Goal: Communication & Community: Answer question/provide support

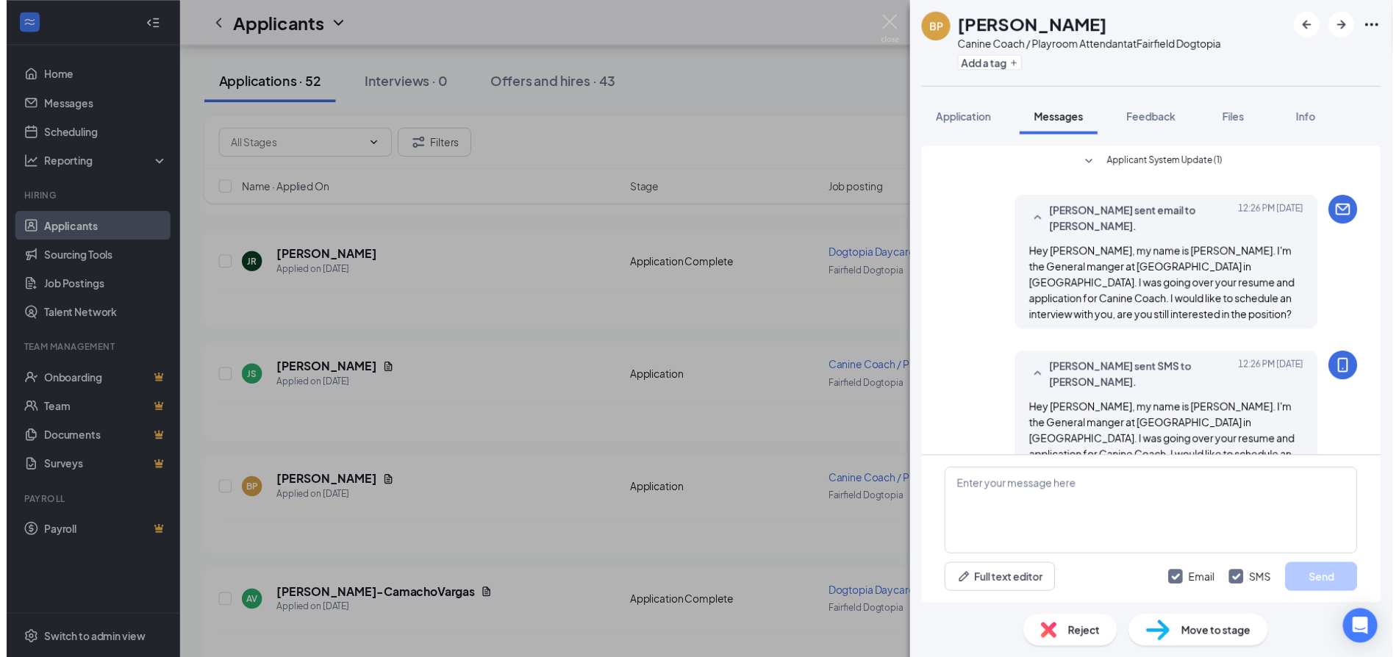
scroll to position [13, 0]
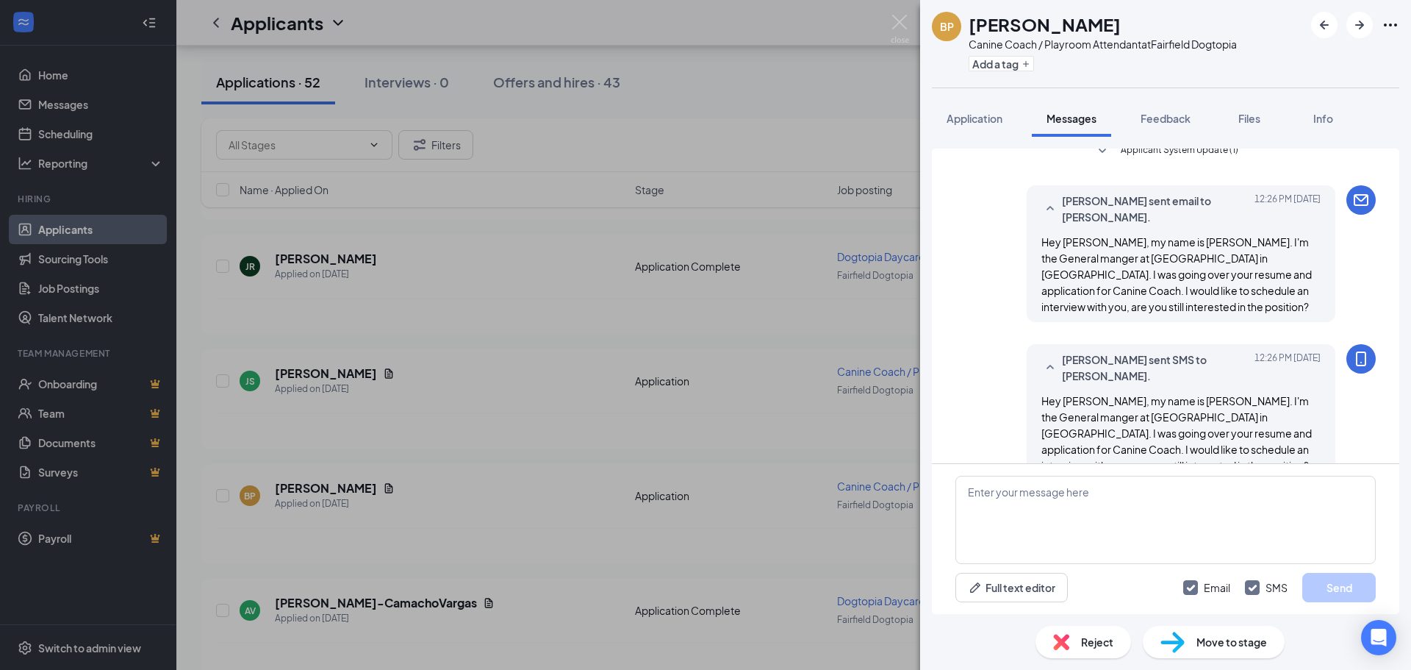
click at [702, 121] on div "BP [PERSON_NAME] Canine Coach / Playroom Attendant at [GEOGRAPHIC_DATA] Dogtopi…" at bounding box center [705, 335] width 1411 height 670
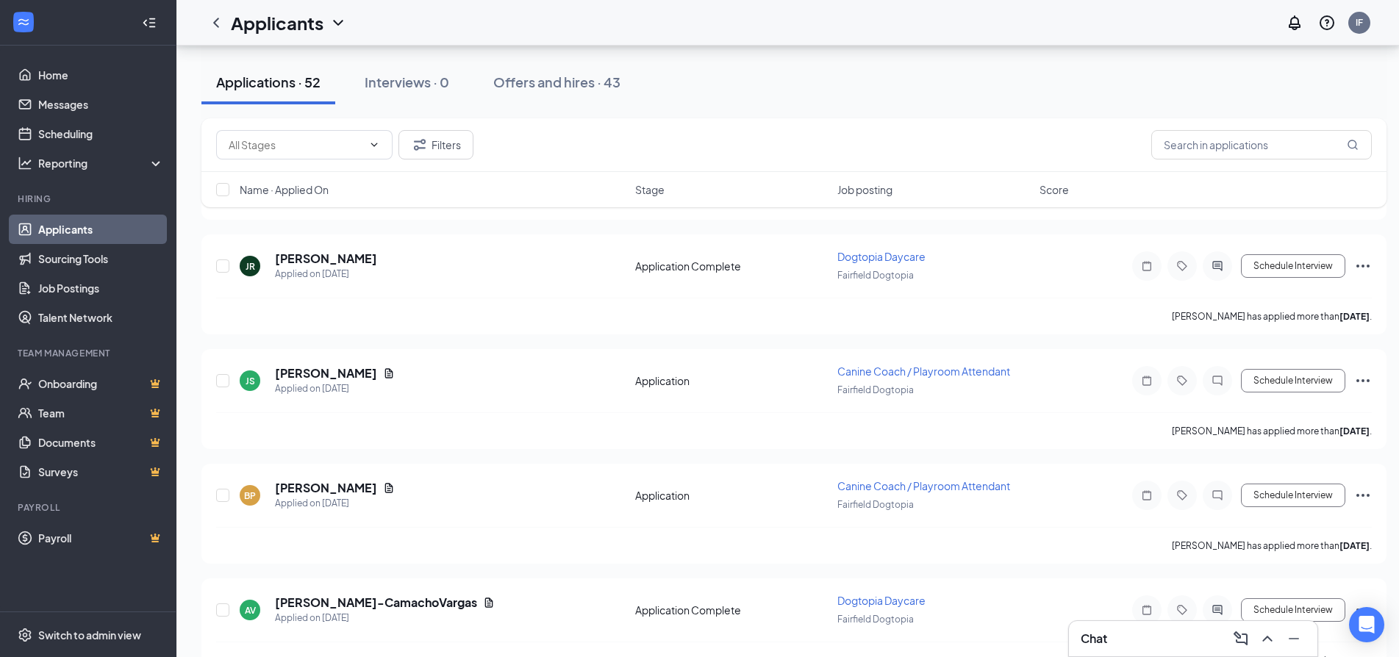
click at [1139, 634] on div "Chat" at bounding box center [1193, 639] width 225 height 24
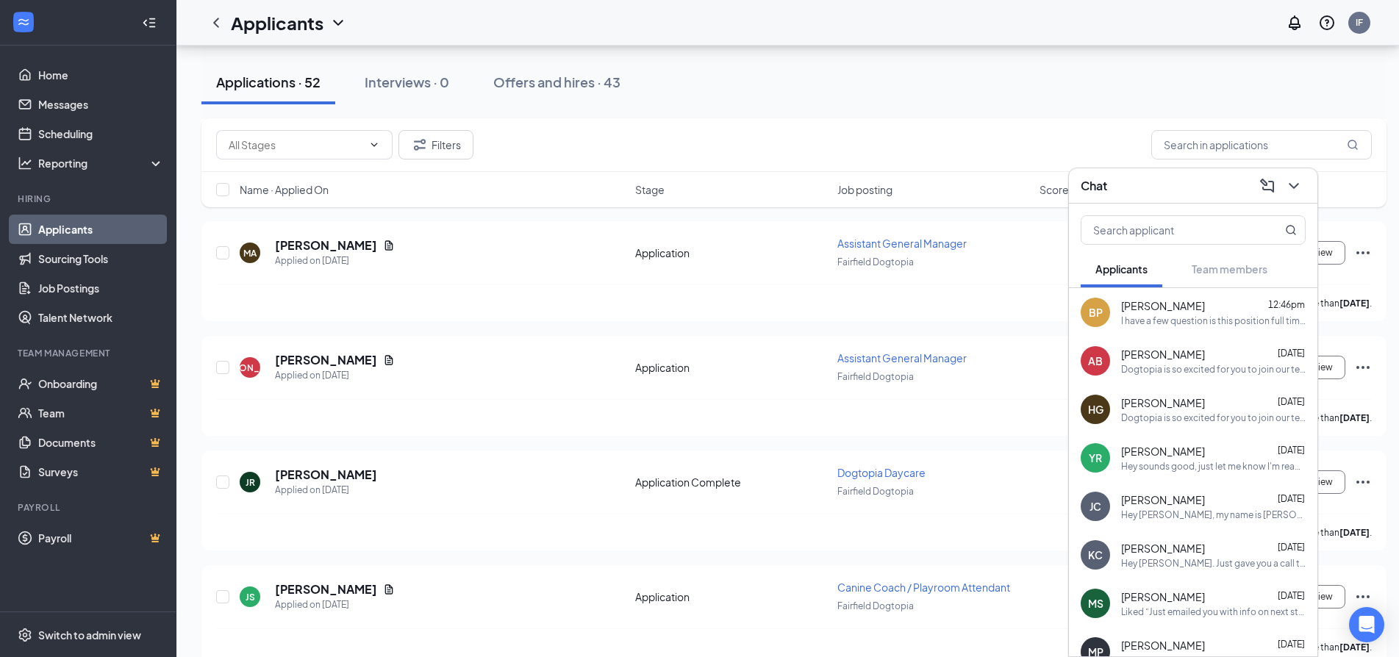
scroll to position [588, 0]
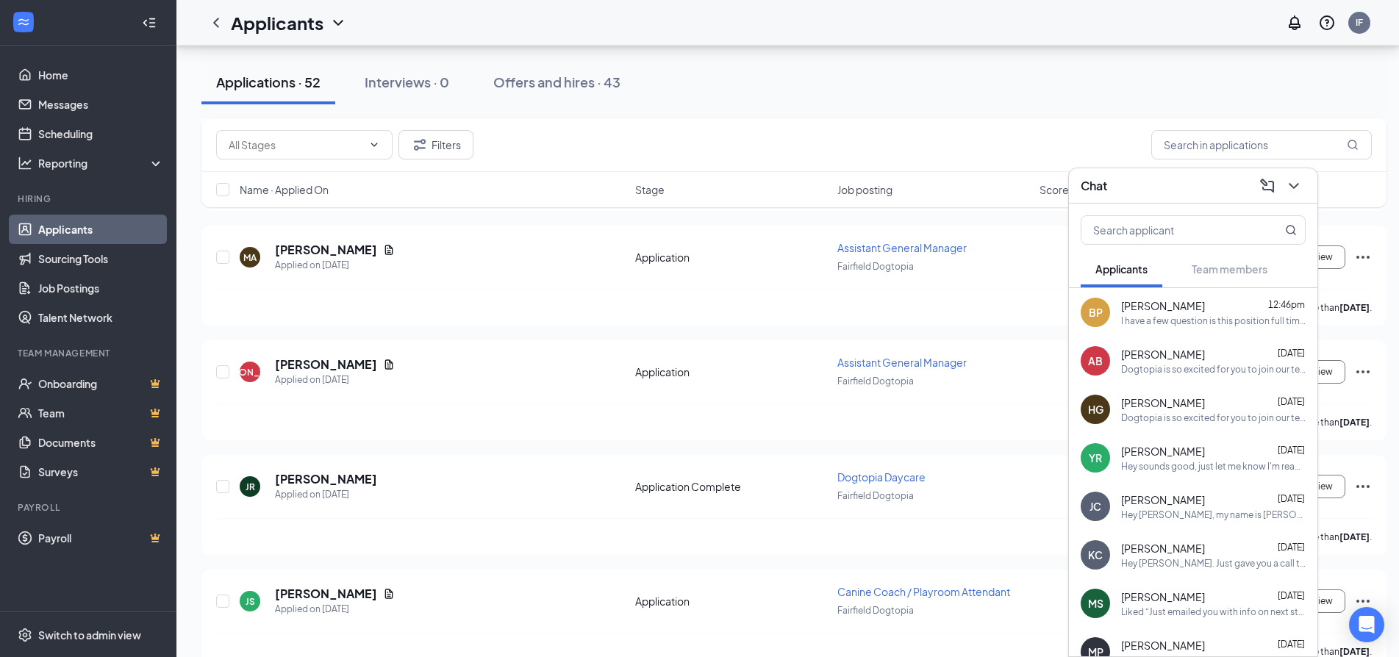
click at [1210, 321] on div "I have a few question is this position full time? Also what's the hourly rate?" at bounding box center [1213, 321] width 185 height 12
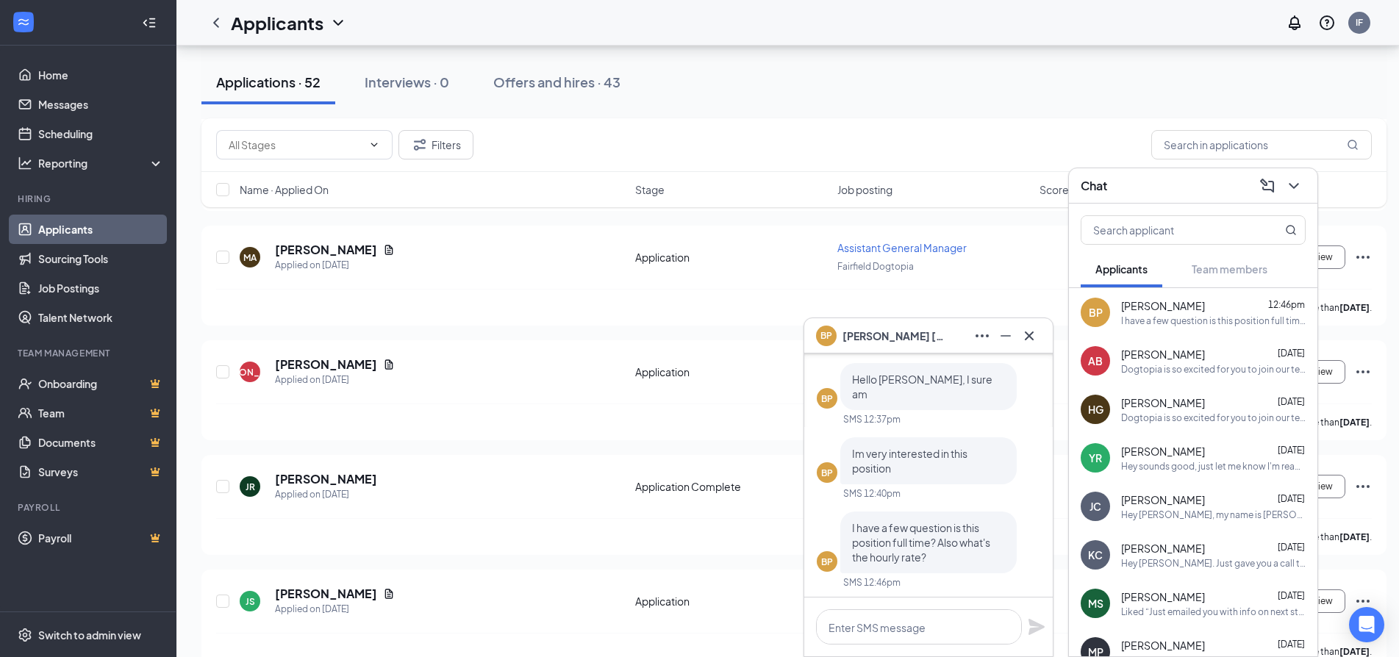
scroll to position [0, 0]
click at [884, 630] on textarea at bounding box center [919, 626] width 206 height 35
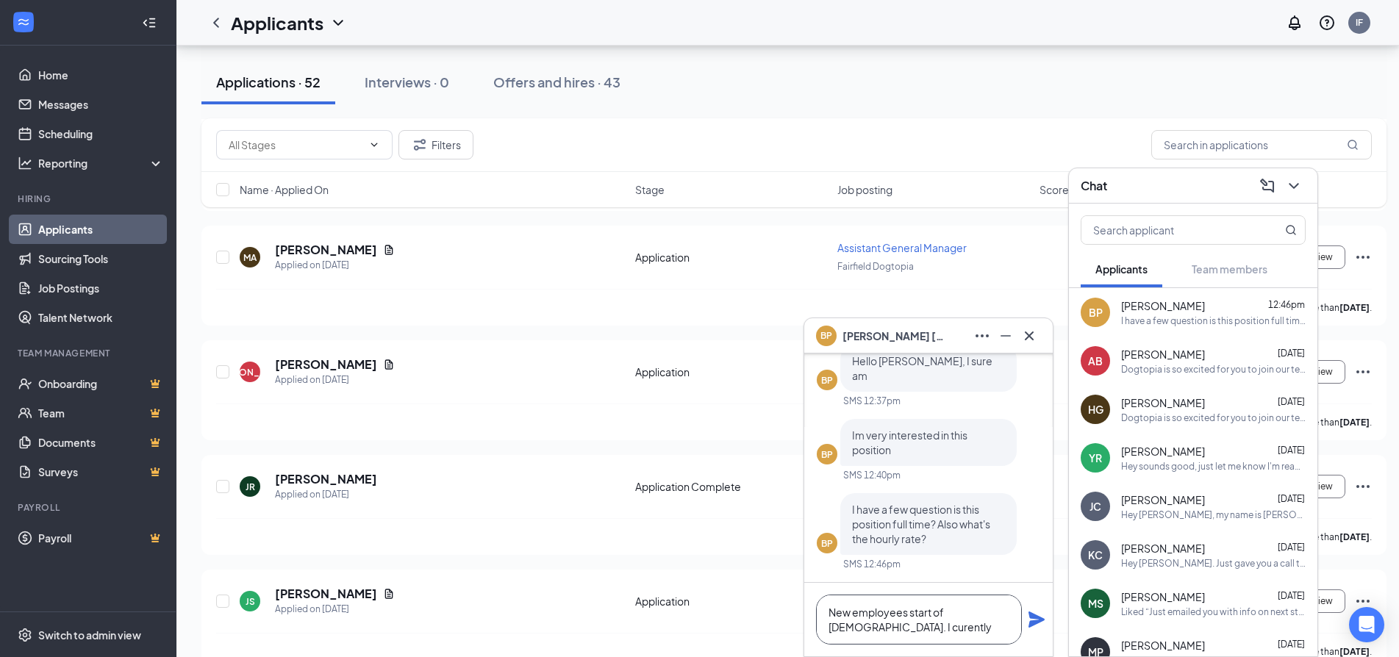
click at [846, 627] on textarea "New employees start of [DEMOGRAPHIC_DATA]. I curently" at bounding box center [919, 620] width 206 height 50
click at [967, 628] on textarea "New employees start of [DEMOGRAPHIC_DATA]. I currently have parttime empolyyes" at bounding box center [919, 620] width 206 height 50
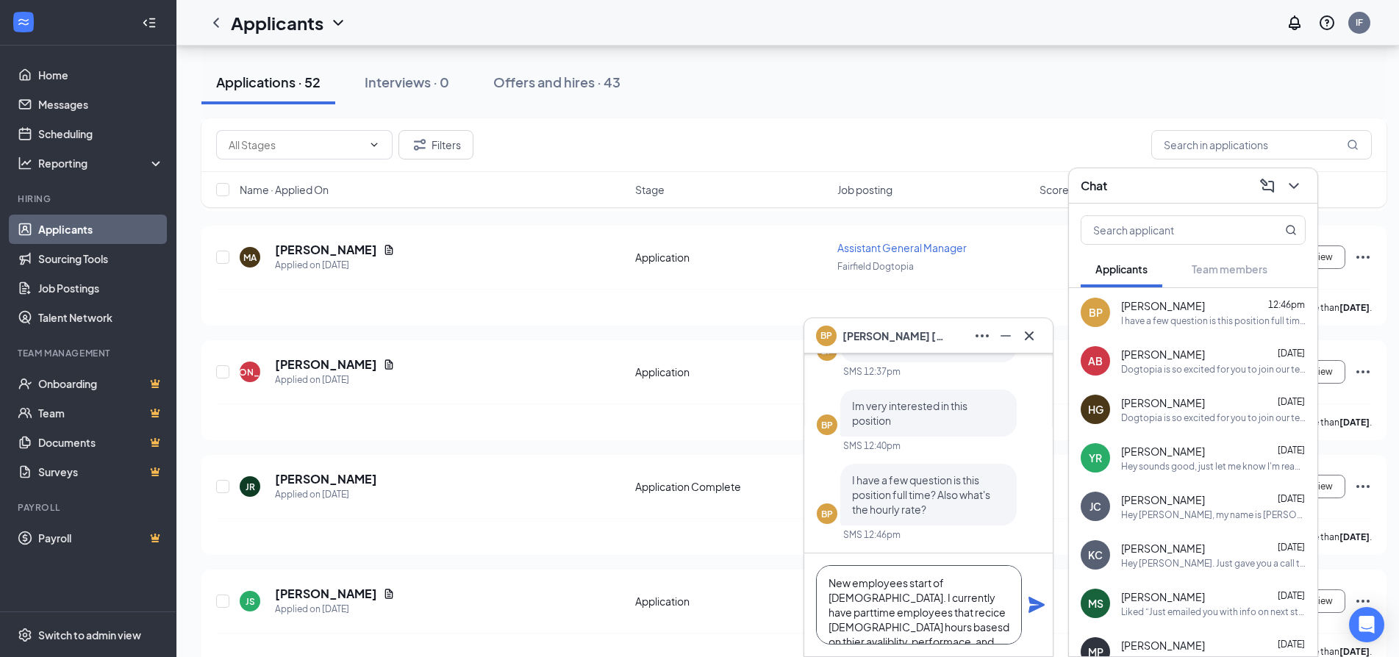
scroll to position [15, 0]
click at [866, 601] on textarea "New employees start of [DEMOGRAPHIC_DATA]. I currently have parttime employees …" at bounding box center [919, 604] width 206 height 79
drag, startPoint x: 870, startPoint y: 601, endPoint x: 864, endPoint y: 605, distance: 7.6
click at [861, 607] on textarea "New employees start of [DEMOGRAPHIC_DATA]. I currently have parttime employees …" at bounding box center [919, 604] width 206 height 79
click at [881, 598] on textarea "New employees start of [DEMOGRAPHIC_DATA]. I currently have parttime employees …" at bounding box center [919, 604] width 206 height 79
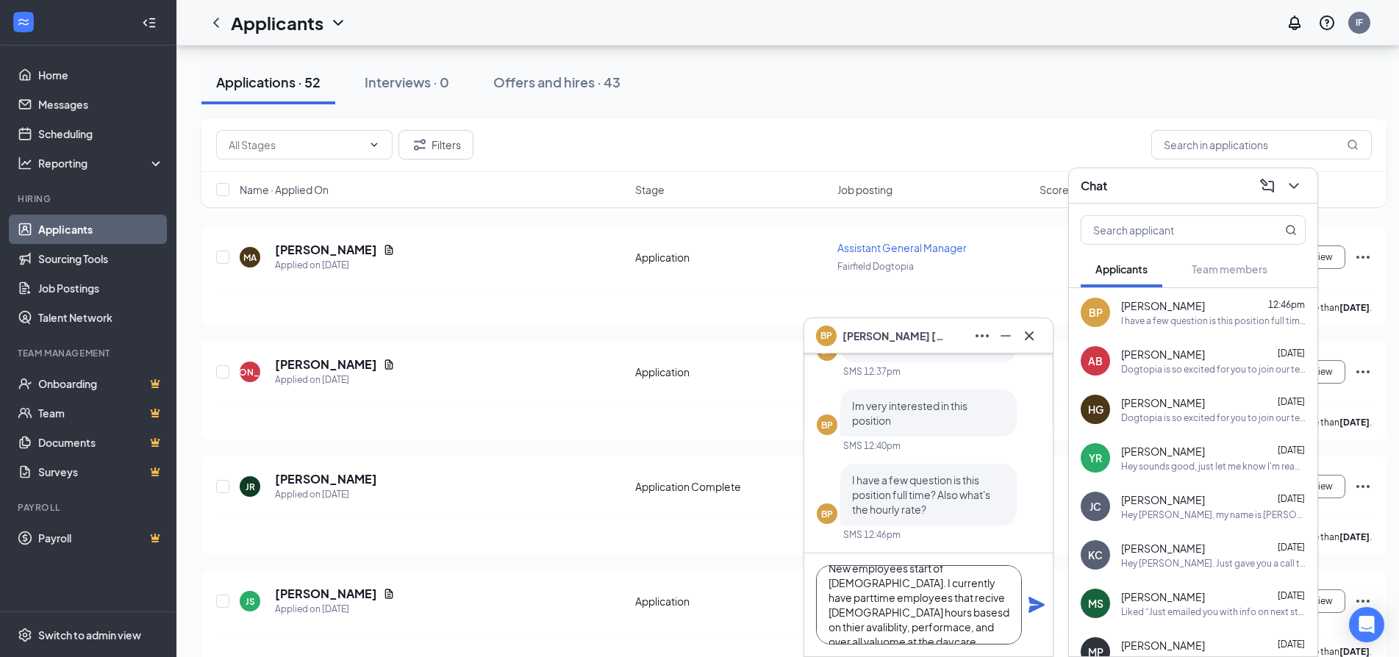
click at [872, 601] on textarea "New employees start of [DEMOGRAPHIC_DATA]. I currently have parttime employees …" at bounding box center [919, 604] width 206 height 79
click at [859, 601] on textarea "New employees start of [DEMOGRAPHIC_DATA]. I currently have parttime employees …" at bounding box center [919, 604] width 206 height 79
click at [980, 599] on textarea "New employees start of [DEMOGRAPHIC_DATA]. I currently have parttime employees …" at bounding box center [919, 604] width 206 height 79
click at [943, 584] on textarea "New employees start of [DEMOGRAPHIC_DATA]. I currently have parttime employees …" at bounding box center [919, 604] width 206 height 79
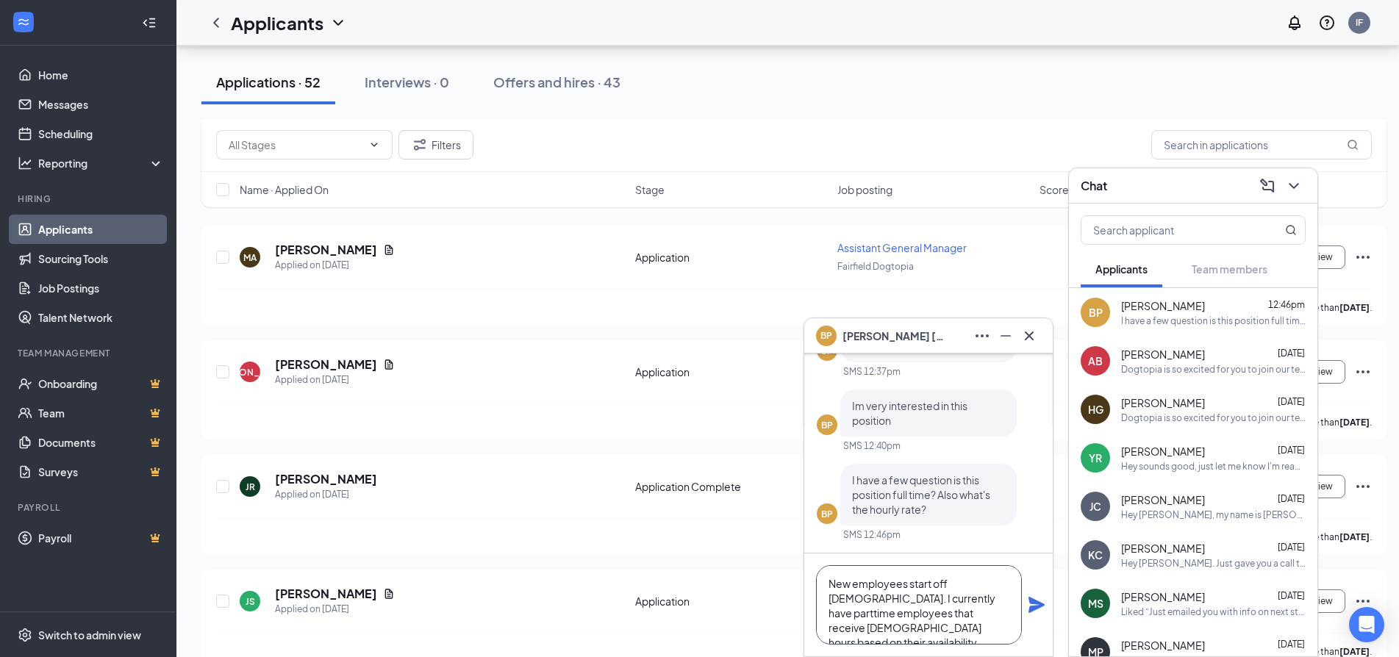
click at [996, 585] on textarea "New employees start off [DEMOGRAPHIC_DATA]. I currently have parttime employees…" at bounding box center [919, 604] width 206 height 79
click at [904, 602] on textarea "New employees start off [DEMOGRAPHIC_DATA]. I currently have parttime employees…" at bounding box center [919, 604] width 206 height 79
click at [985, 597] on textarea "New employees start off [DEMOGRAPHIC_DATA]. I currently have a few parttime emp…" at bounding box center [919, 604] width 206 height 79
click at [900, 615] on textarea "New employees start off [DEMOGRAPHIC_DATA]. I currently have a few parttime emp…" at bounding box center [919, 604] width 206 height 79
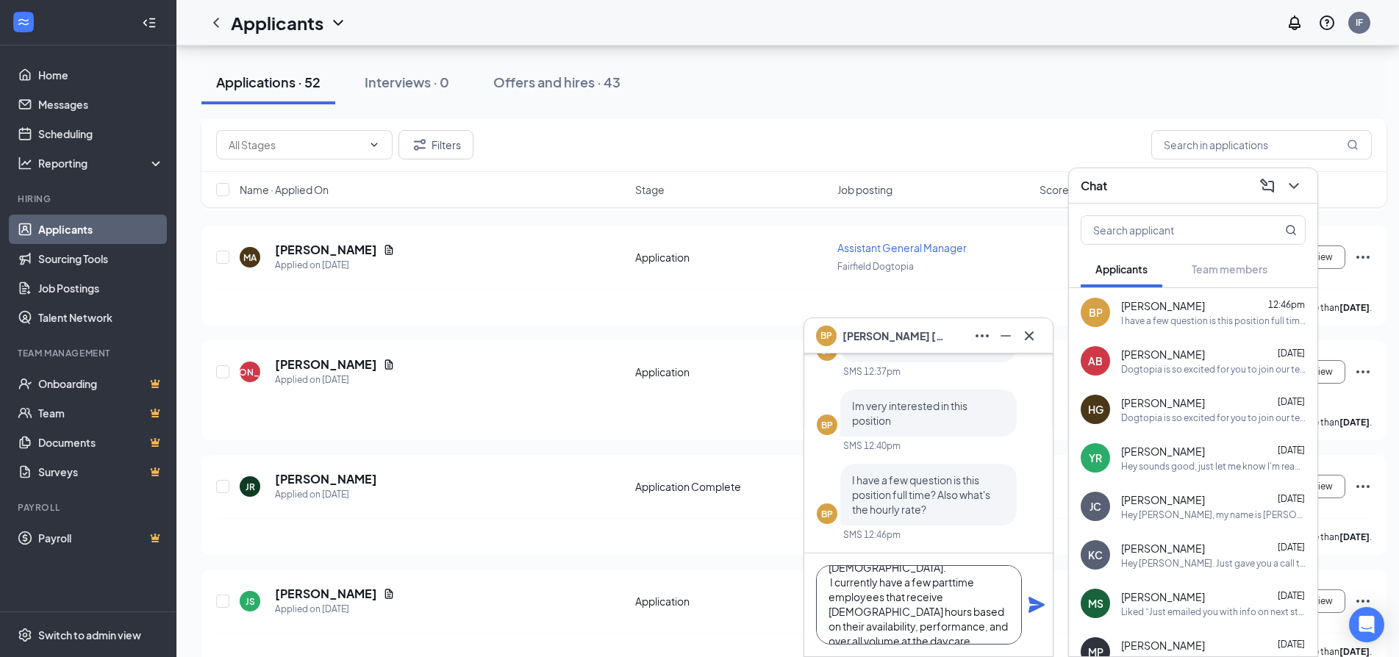
click at [916, 611] on textarea "New employees start off [DEMOGRAPHIC_DATA]. I currently have a few parttime emp…" at bounding box center [919, 604] width 206 height 79
click at [934, 632] on textarea "New employees start off [DEMOGRAPHIC_DATA]. I currently have a few parttime emp…" at bounding box center [919, 604] width 206 height 79
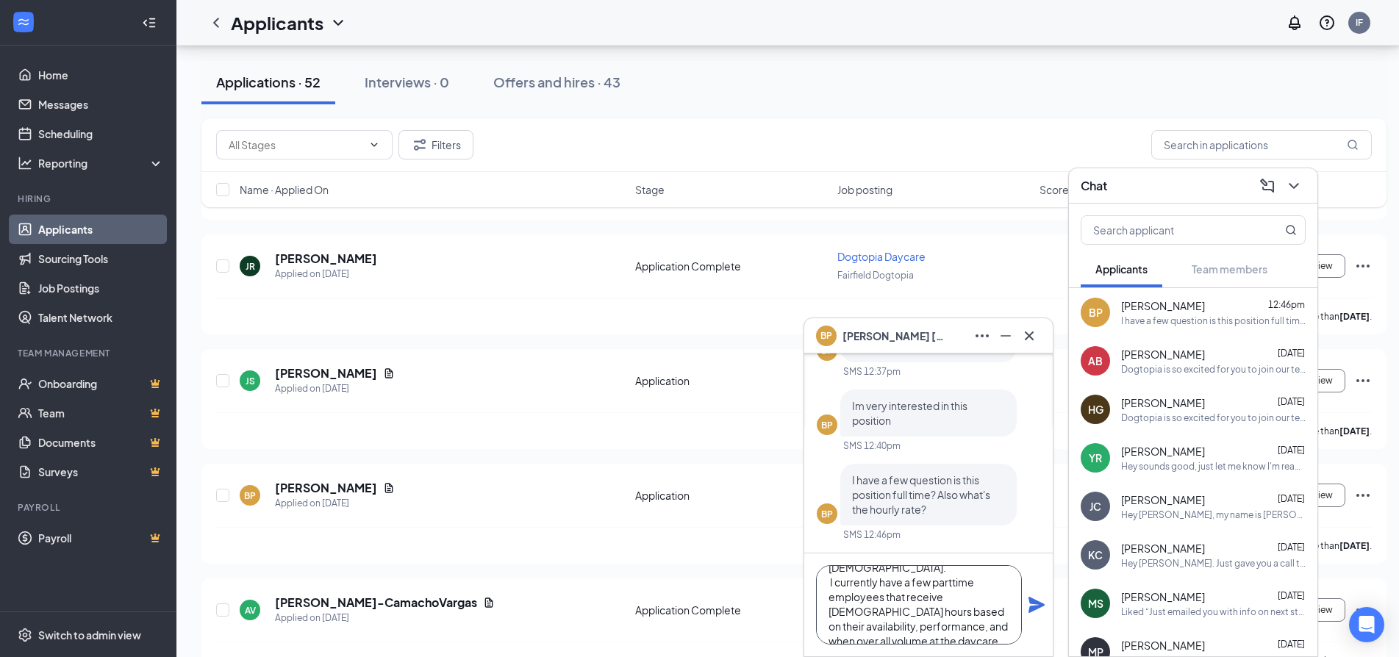
scroll to position [46, 0]
type textarea "New employees start off [DEMOGRAPHIC_DATA]. I currently have a few parttime emp…"
click at [1036, 604] on icon "Plane" at bounding box center [1036, 605] width 16 height 16
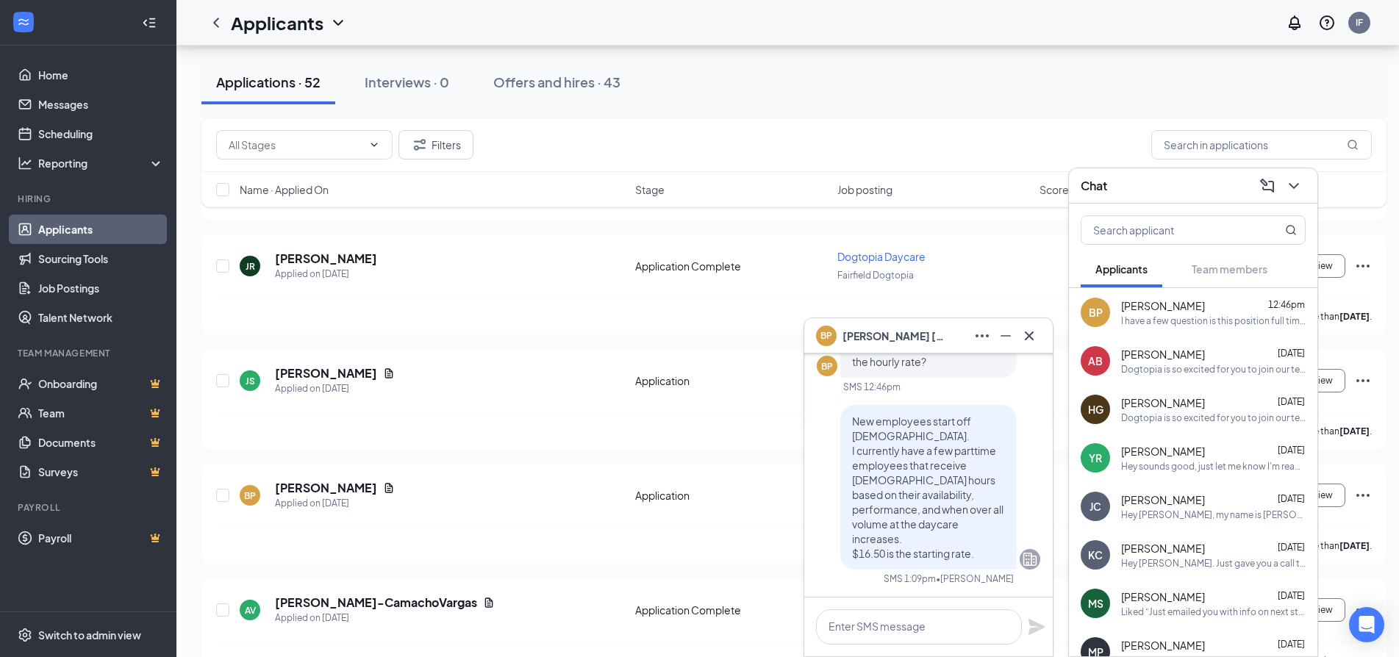
scroll to position [0, 0]
click at [1026, 339] on icon "Cross" at bounding box center [1029, 335] width 9 height 9
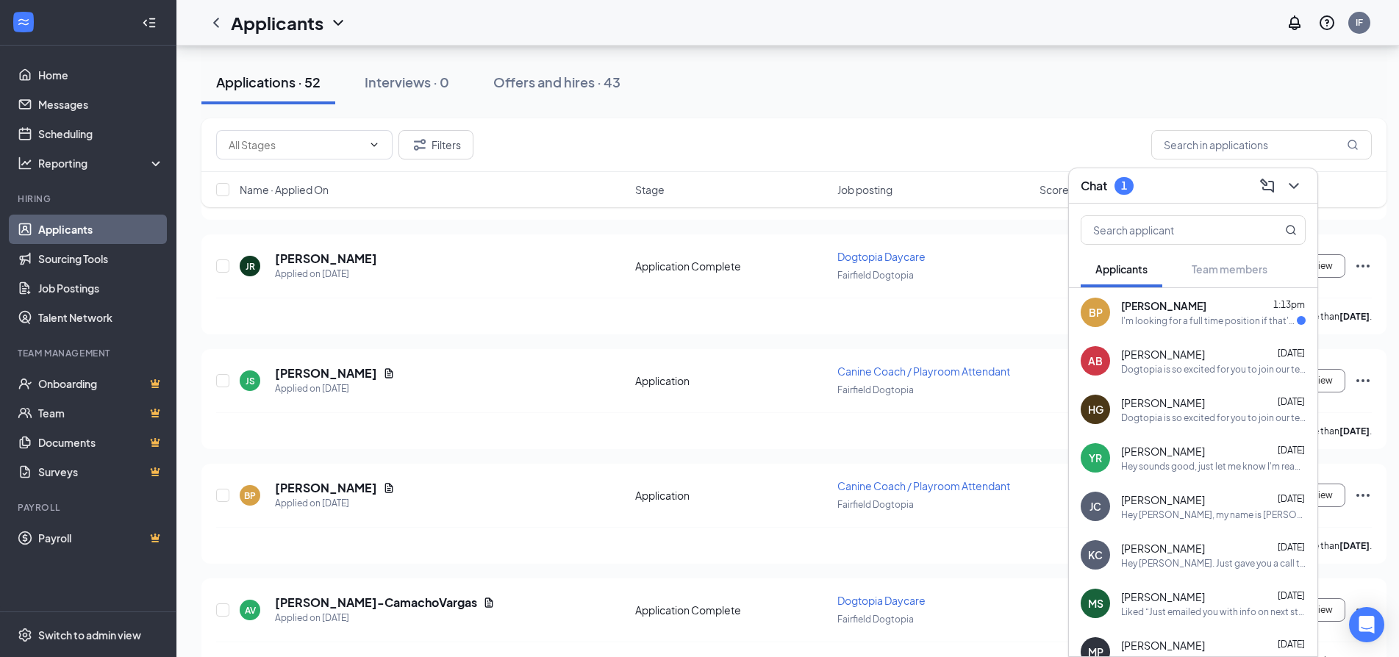
click at [1168, 310] on span "[PERSON_NAME]" at bounding box center [1163, 305] width 85 height 15
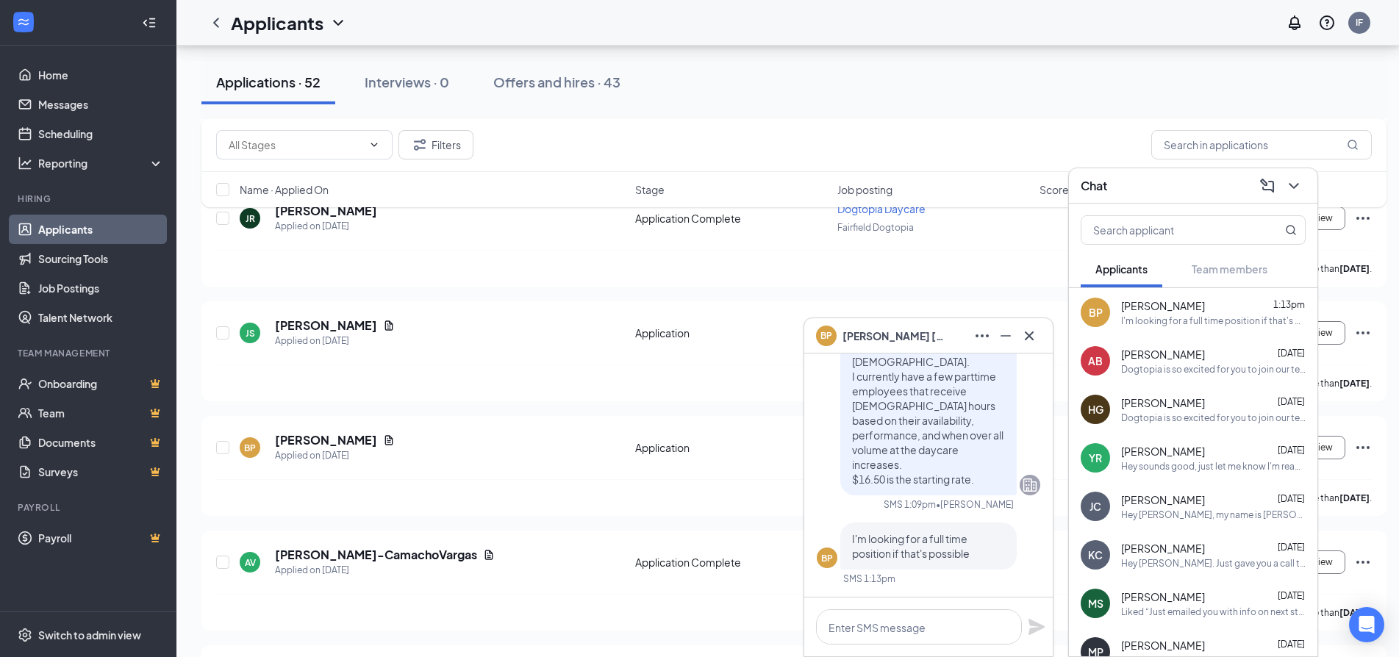
scroll to position [882, 0]
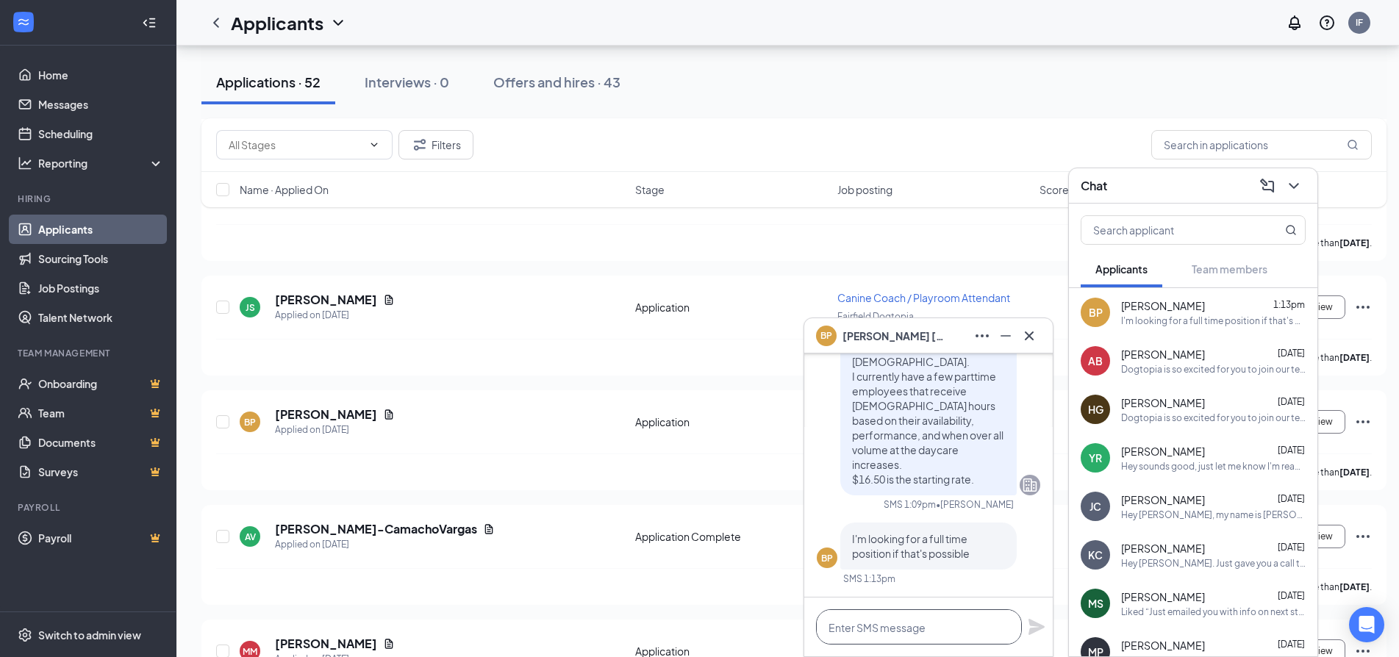
click at [954, 616] on textarea at bounding box center [919, 626] width 206 height 35
click at [856, 625] on textarea "Understanable" at bounding box center [919, 626] width 206 height 35
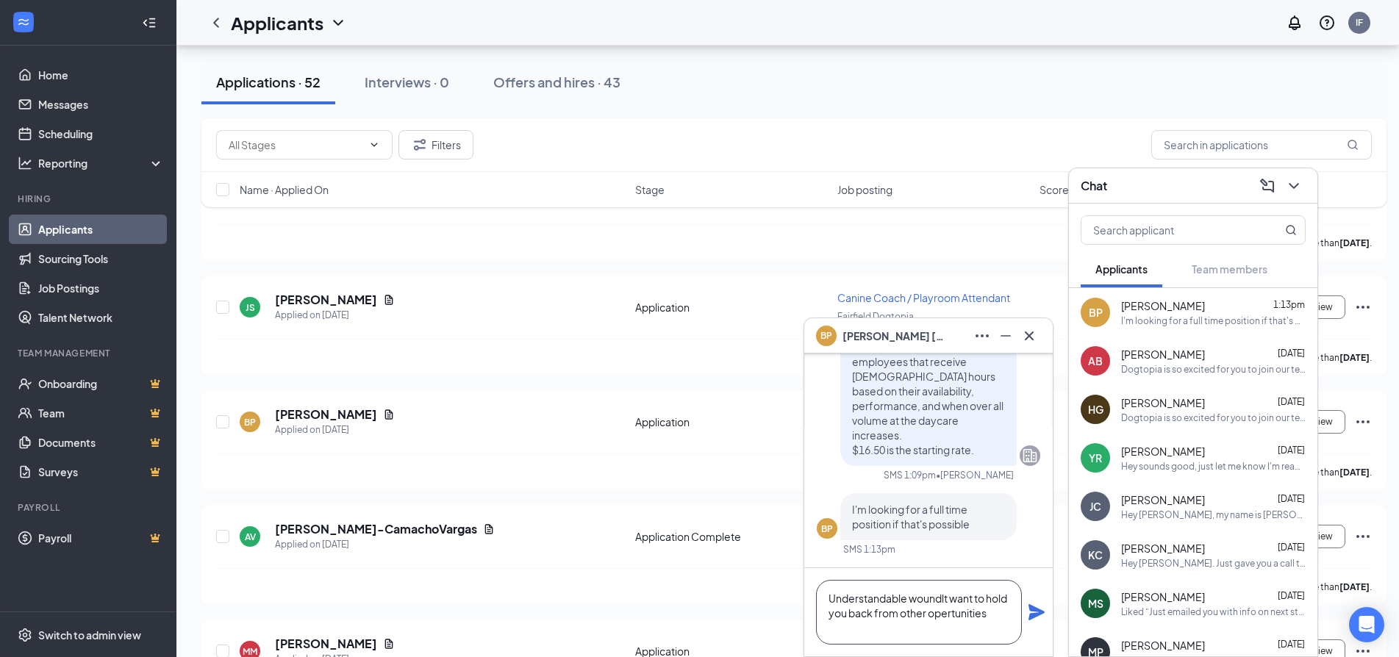
click at [849, 629] on textarea "Understandable woundlt want to hold you back from other opertunities" at bounding box center [919, 612] width 206 height 65
drag, startPoint x: 934, startPoint y: 600, endPoint x: 962, endPoint y: 626, distance: 37.4
click at [968, 633] on textarea "Understandable woundlt want to hold you back from other opportunities" at bounding box center [919, 612] width 206 height 65
click at [950, 599] on textarea "Understandable woundlt want to hold you back from other opportunities" at bounding box center [919, 612] width 206 height 65
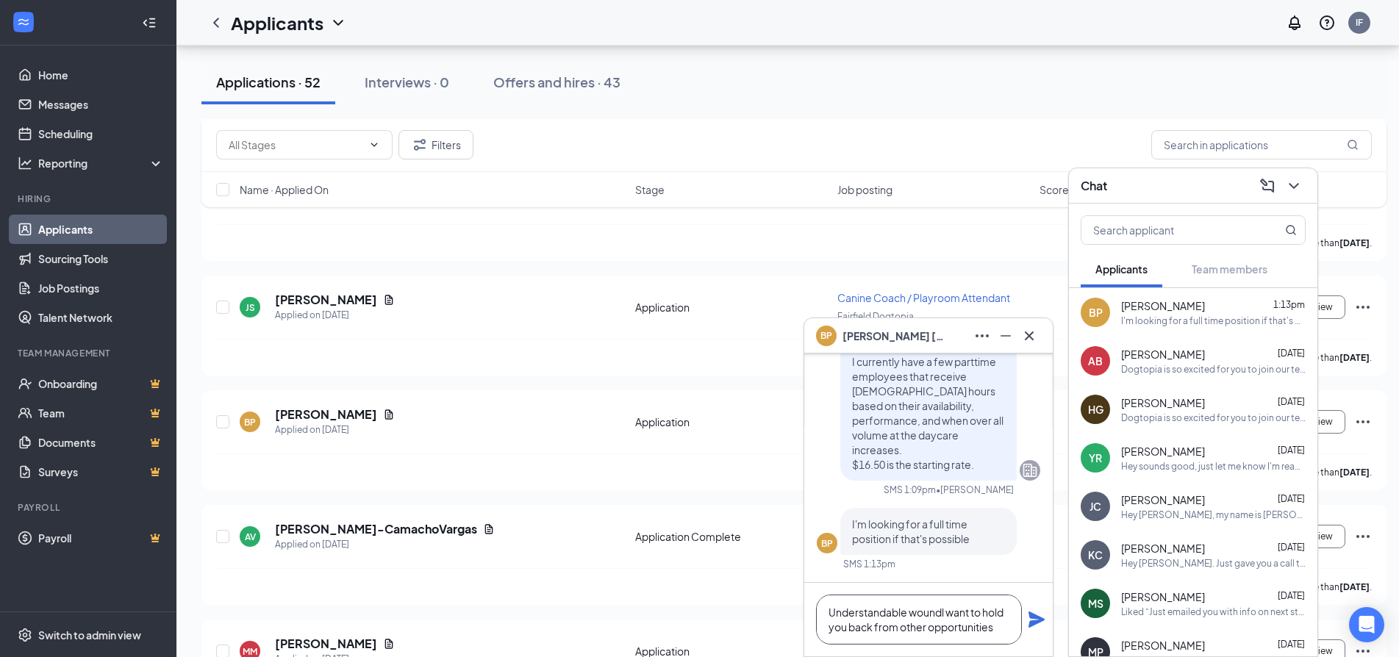
scroll to position [0, 0]
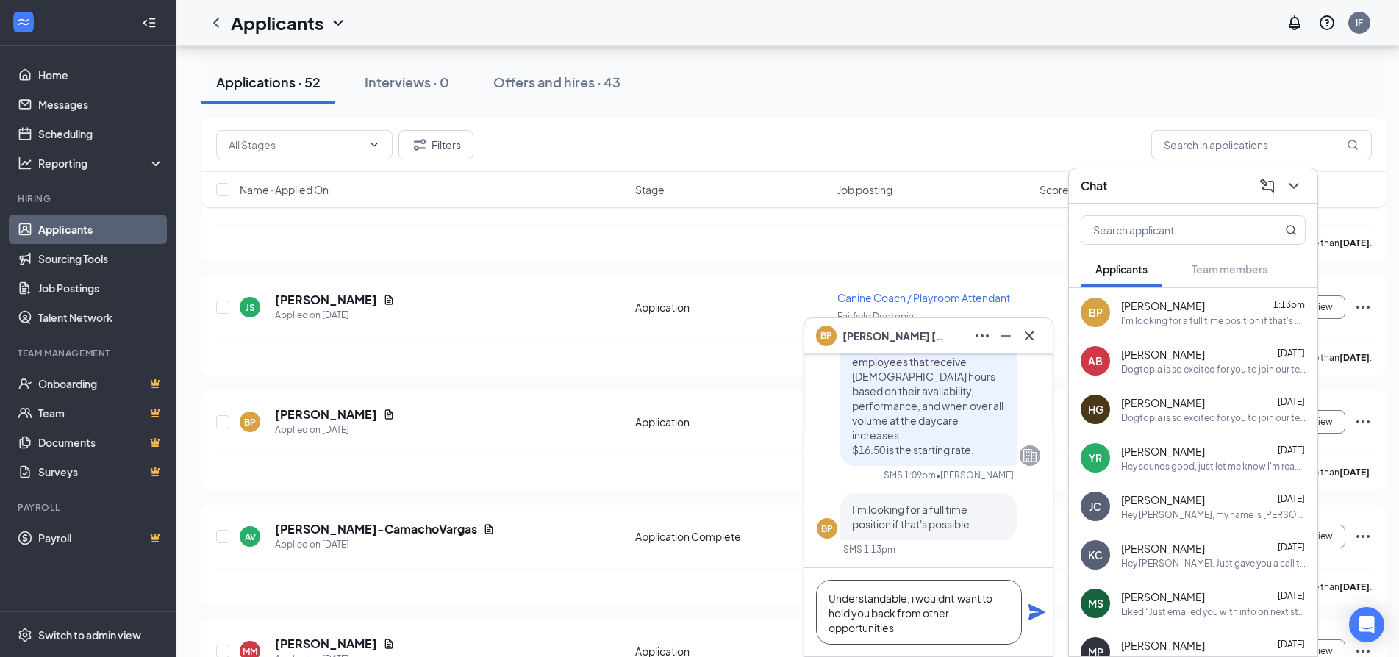
click at [940, 602] on textarea "Understandable, i wouldnt want to hold you back from other opportunities" at bounding box center [919, 612] width 206 height 65
click at [893, 629] on textarea "Understandable, i wouldn't want to hold you back from other opportunities" at bounding box center [919, 612] width 206 height 65
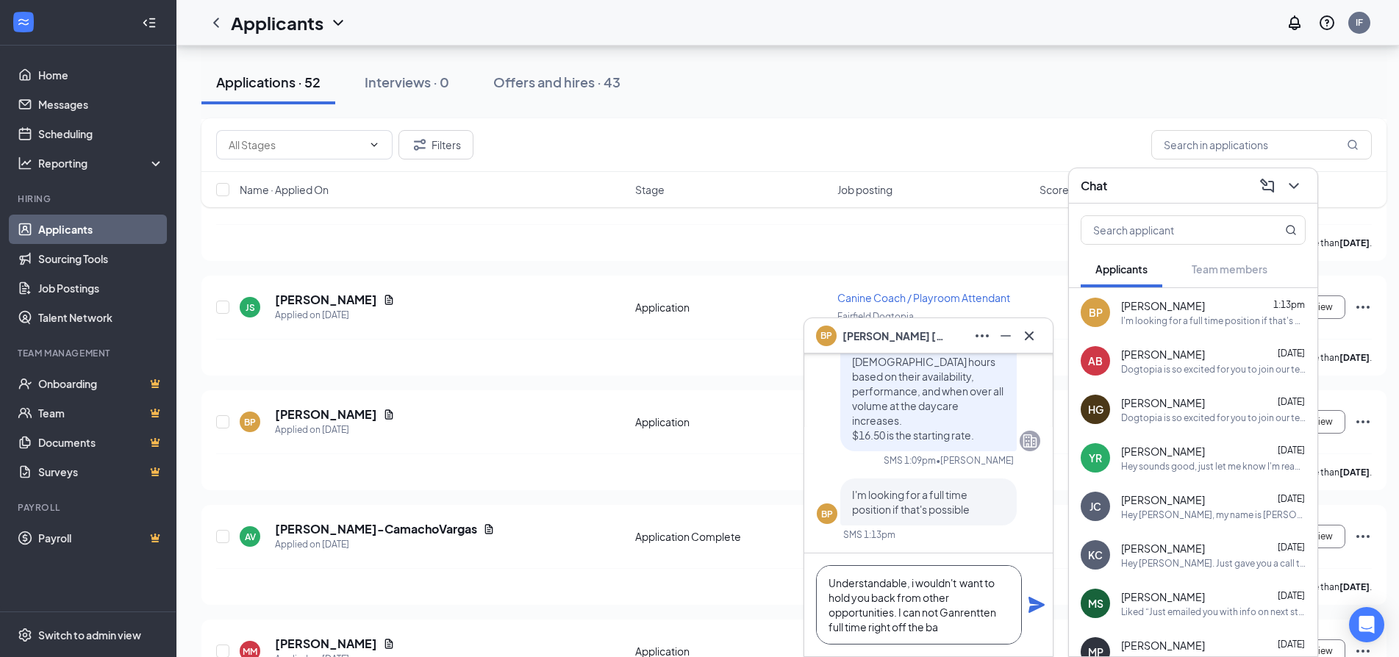
type textarea "Understandable, i wouldn't want to hold you back from other opportunities. I ca…"
click at [973, 618] on textarea "Understandable, i wouldn't want to hold you back from other opportunities. I ca…" at bounding box center [919, 604] width 206 height 79
drag, startPoint x: 973, startPoint y: 618, endPoint x: 996, endPoint y: 634, distance: 27.5
click at [995, 639] on textarea "Understandable, i wouldn't want to hold you back from other opportunities. I ca…" at bounding box center [919, 604] width 206 height 79
click at [1001, 620] on textarea "Understandable, i wouldn't want to hold you back from other opportunities. I ca…" at bounding box center [919, 604] width 206 height 79
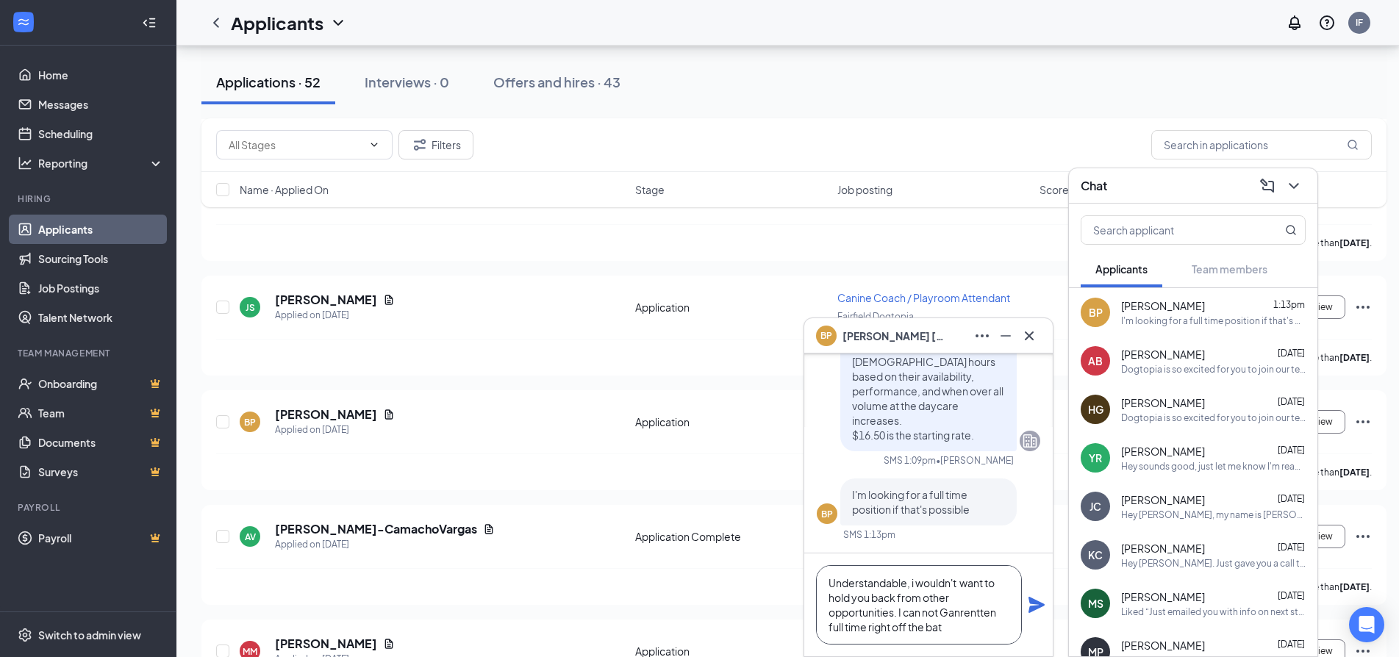
click at [1000, 614] on textarea "Understandable, i wouldn't want to hold you back from other opportunities. I ca…" at bounding box center [919, 604] width 206 height 79
